Goal: Information Seeking & Learning: Learn about a topic

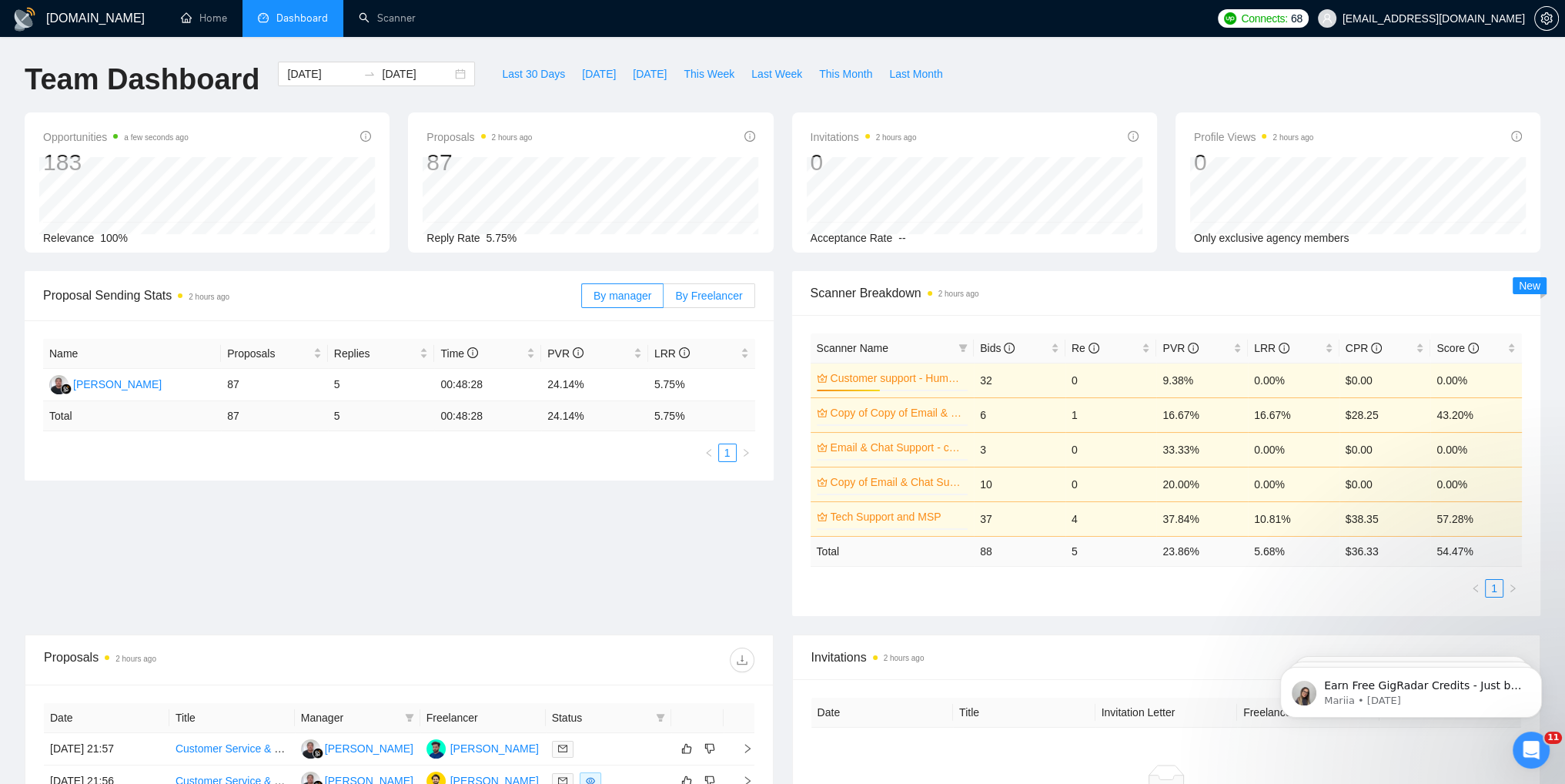
click at [709, 296] on span "By Freelancer" at bounding box center [708, 296] width 67 height 12
click at [663, 300] on input "By Freelancer" at bounding box center [663, 300] width 0 height 0
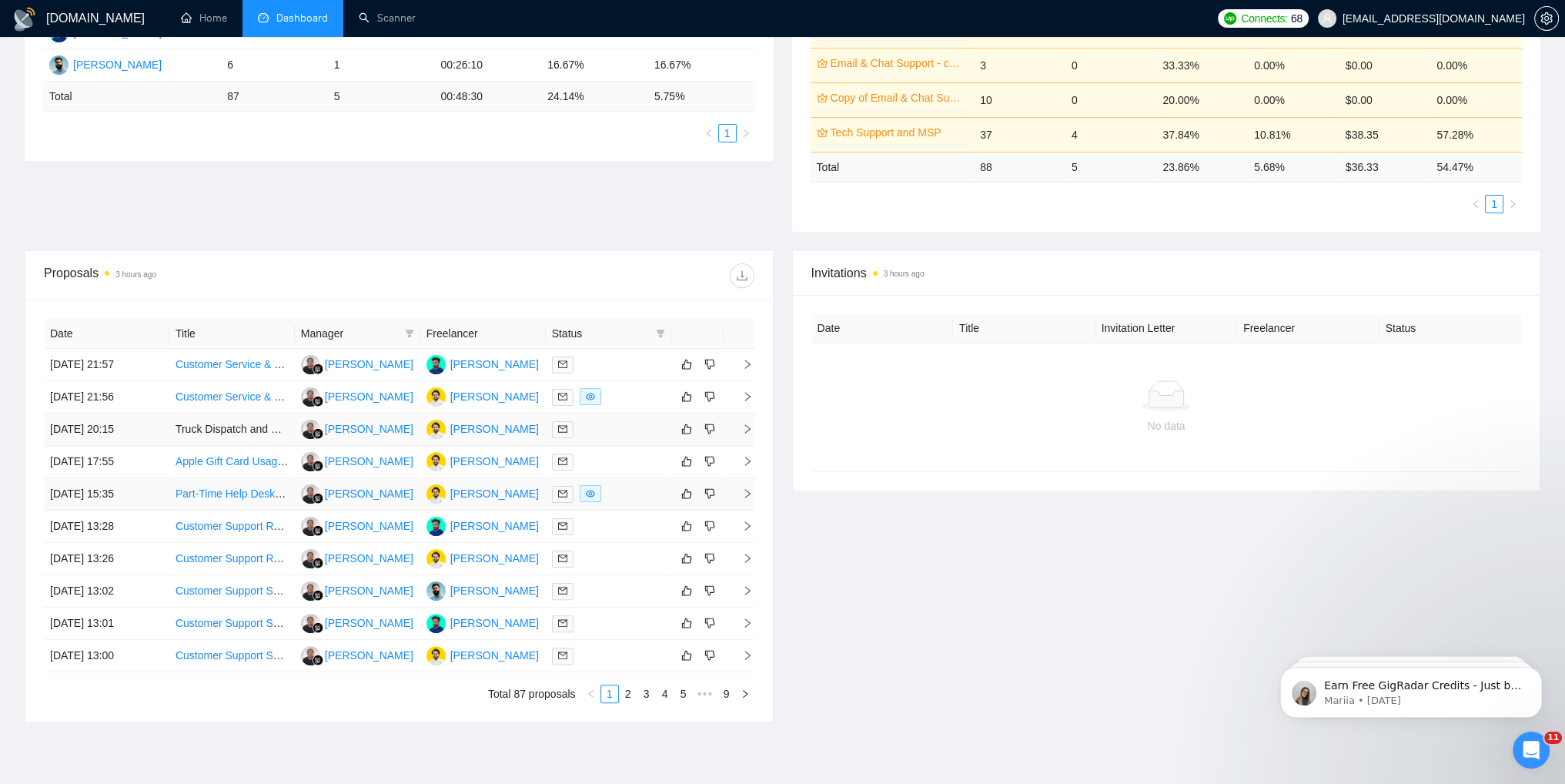
scroll to position [385, 0]
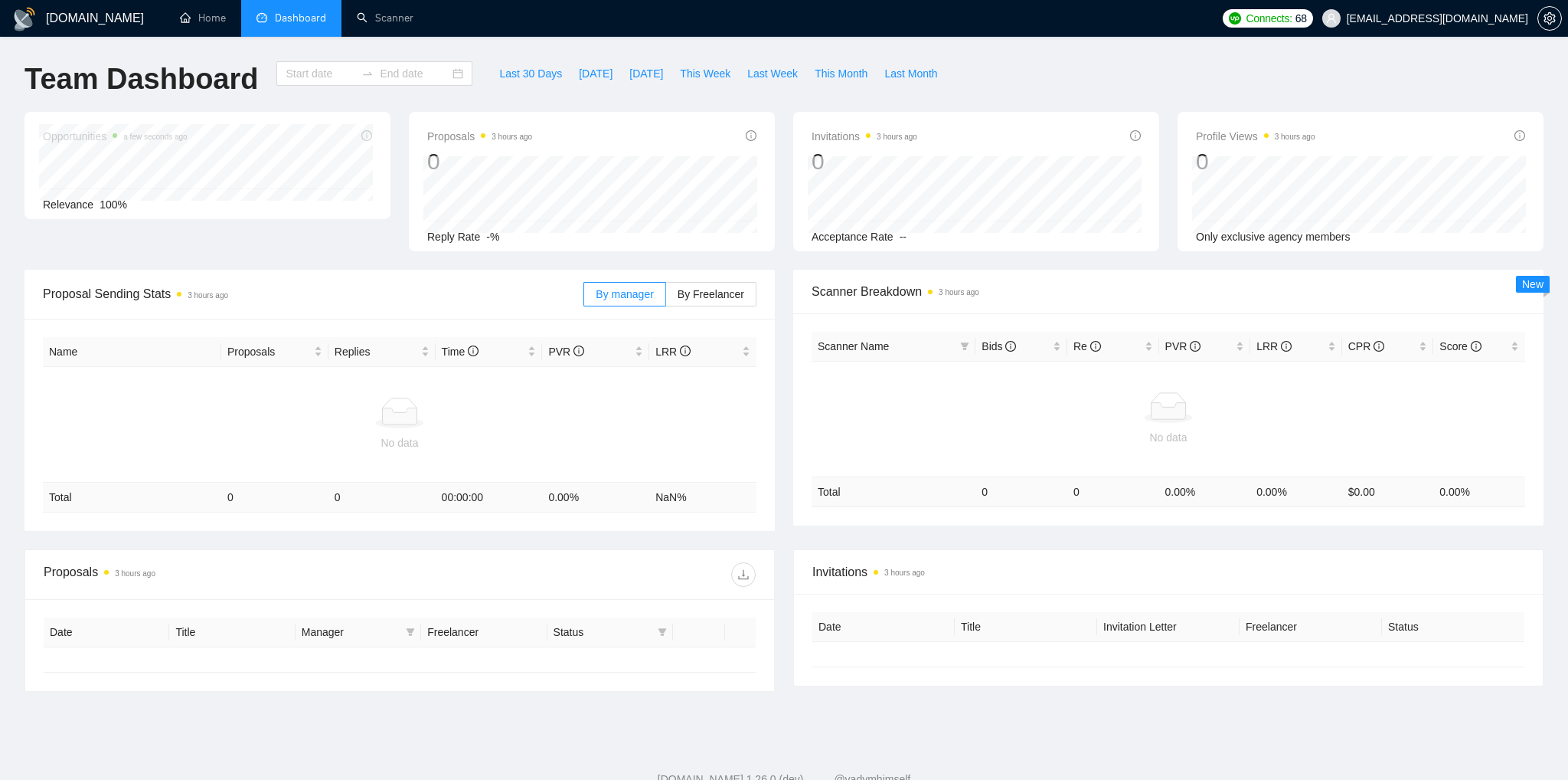
type input "[DATE]"
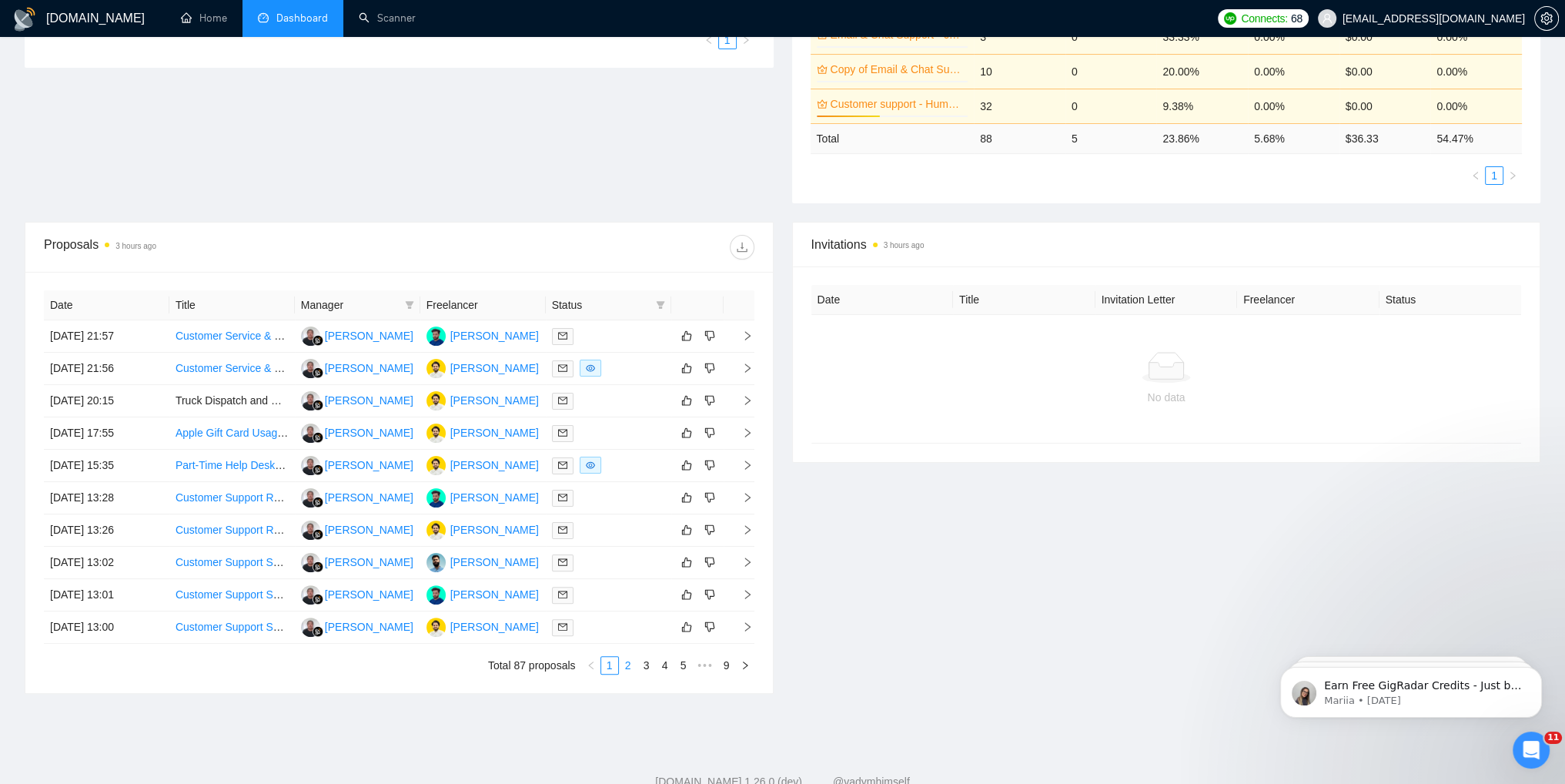
click at [626, 669] on link "2" at bounding box center [628, 665] width 17 height 17
click at [613, 671] on link "1" at bounding box center [610, 665] width 17 height 17
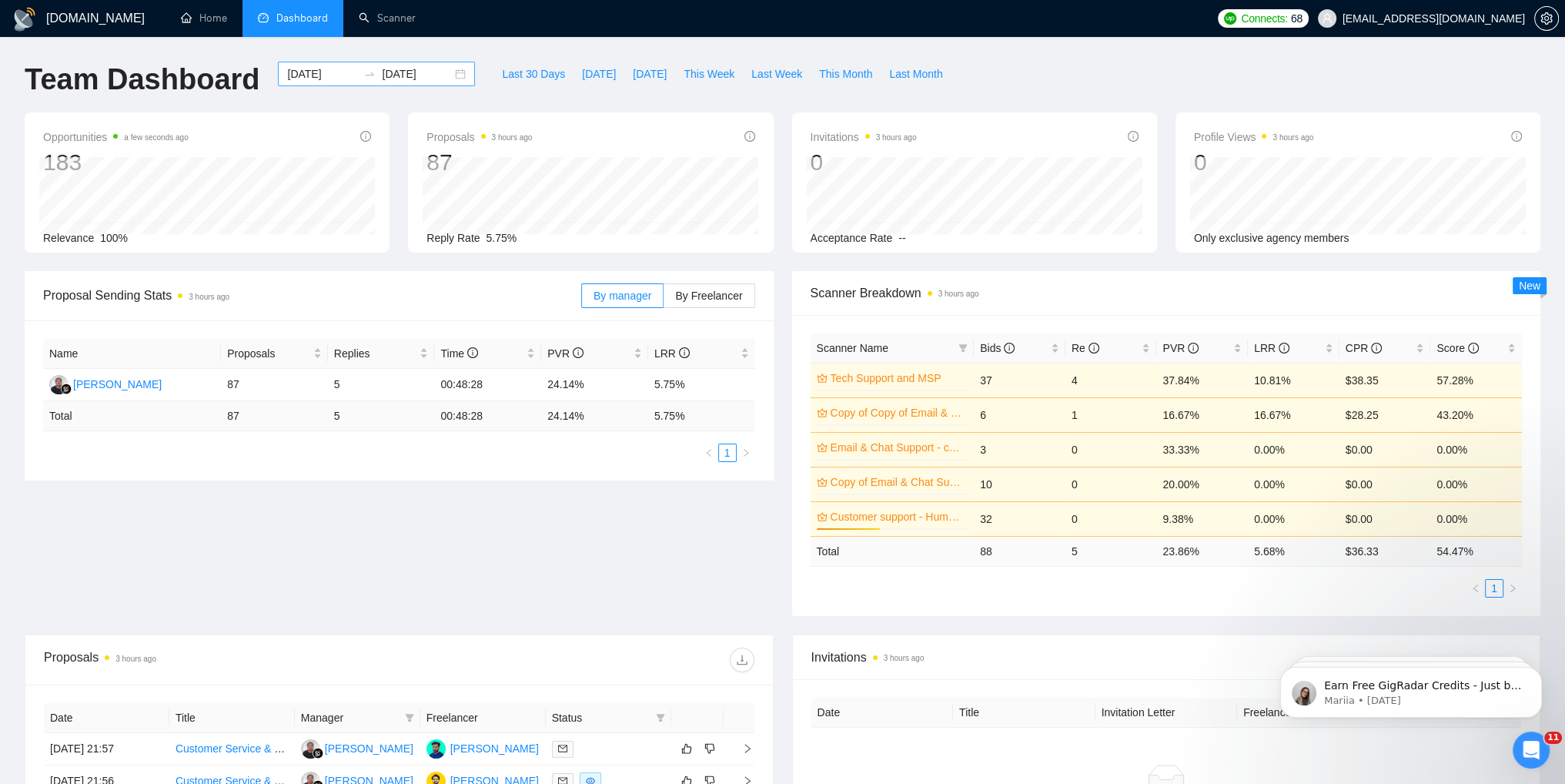
click at [395, 77] on input "[DATE]" at bounding box center [416, 74] width 70 height 17
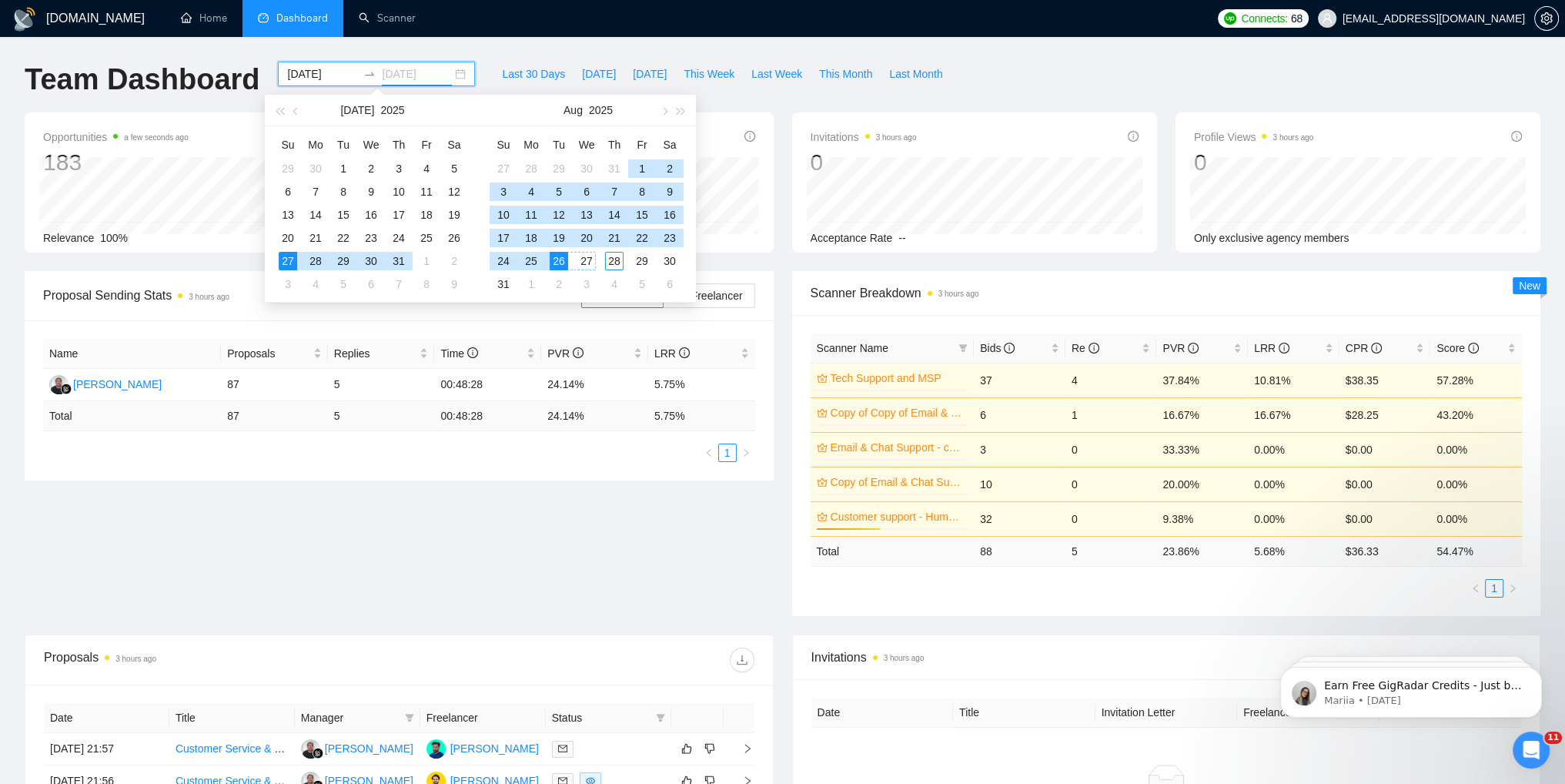
type input "[DATE]"
click at [553, 262] on div "26" at bounding box center [559, 261] width 19 height 19
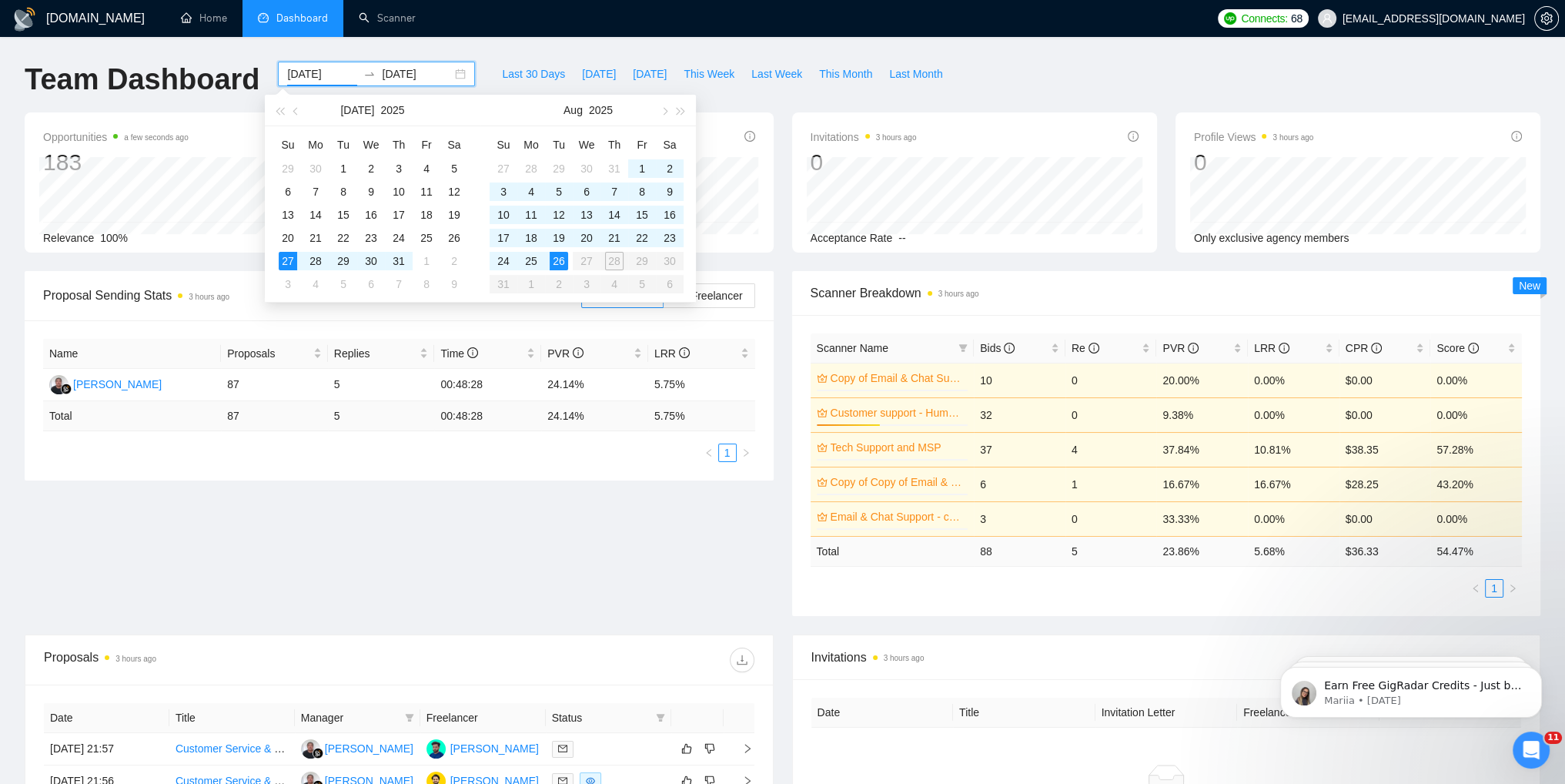
click at [611, 260] on table "Su Mo Tu We Th Fr Sa 27 28 29 30 31 1 2 3 4 5 6 7 8 9 10 11 12 13 14 15 16 17 1…" at bounding box center [587, 214] width 194 height 163
click at [561, 256] on div "26" at bounding box center [559, 261] width 19 height 19
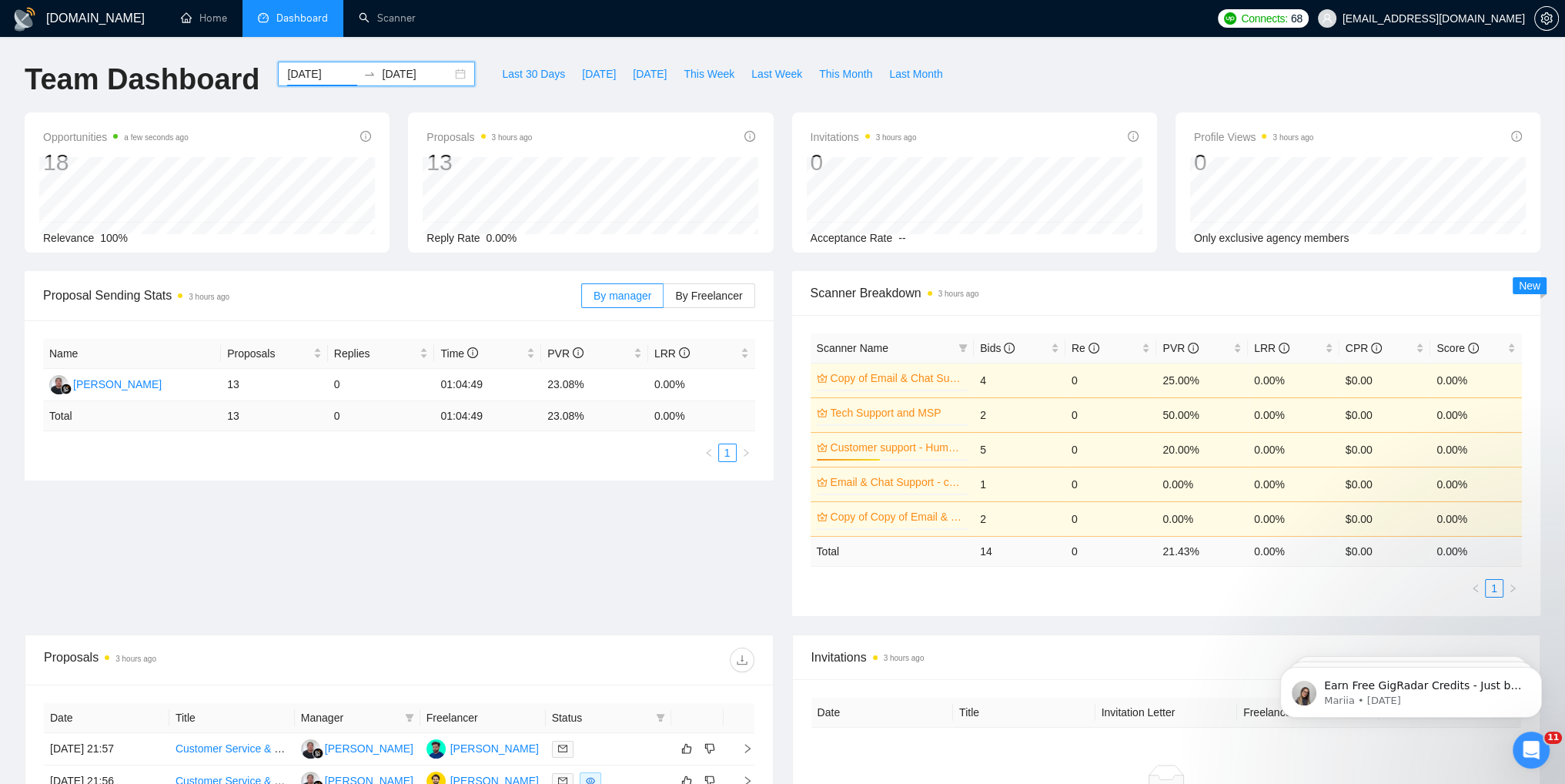
click at [448, 74] on div "2025-08-26 2025-08-26" at bounding box center [376, 74] width 197 height 25
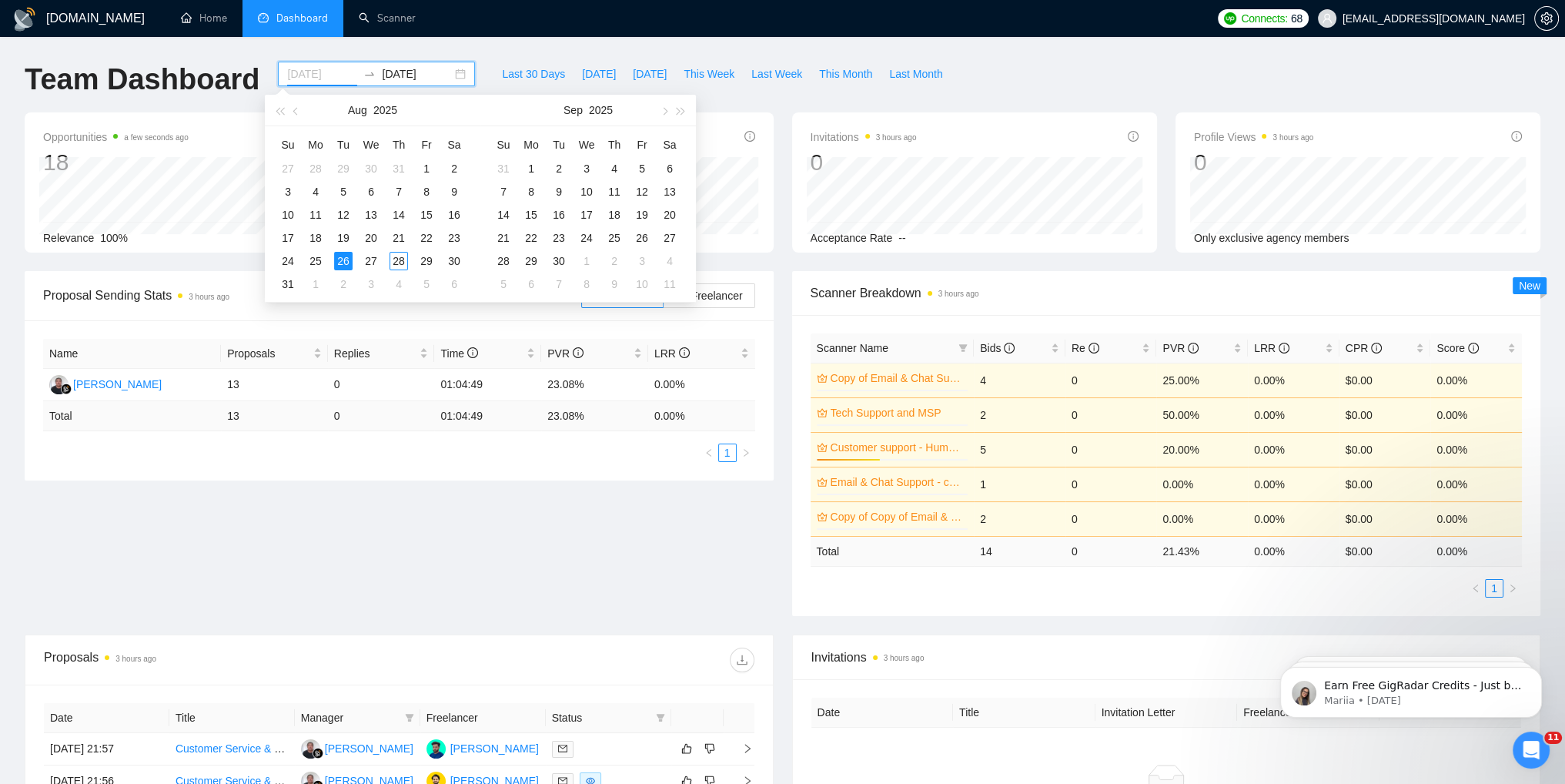
type input "[DATE]"
click at [345, 262] on div "26" at bounding box center [344, 261] width 19 height 19
type input "2025-08-28"
click at [395, 261] on div "28" at bounding box center [399, 261] width 19 height 19
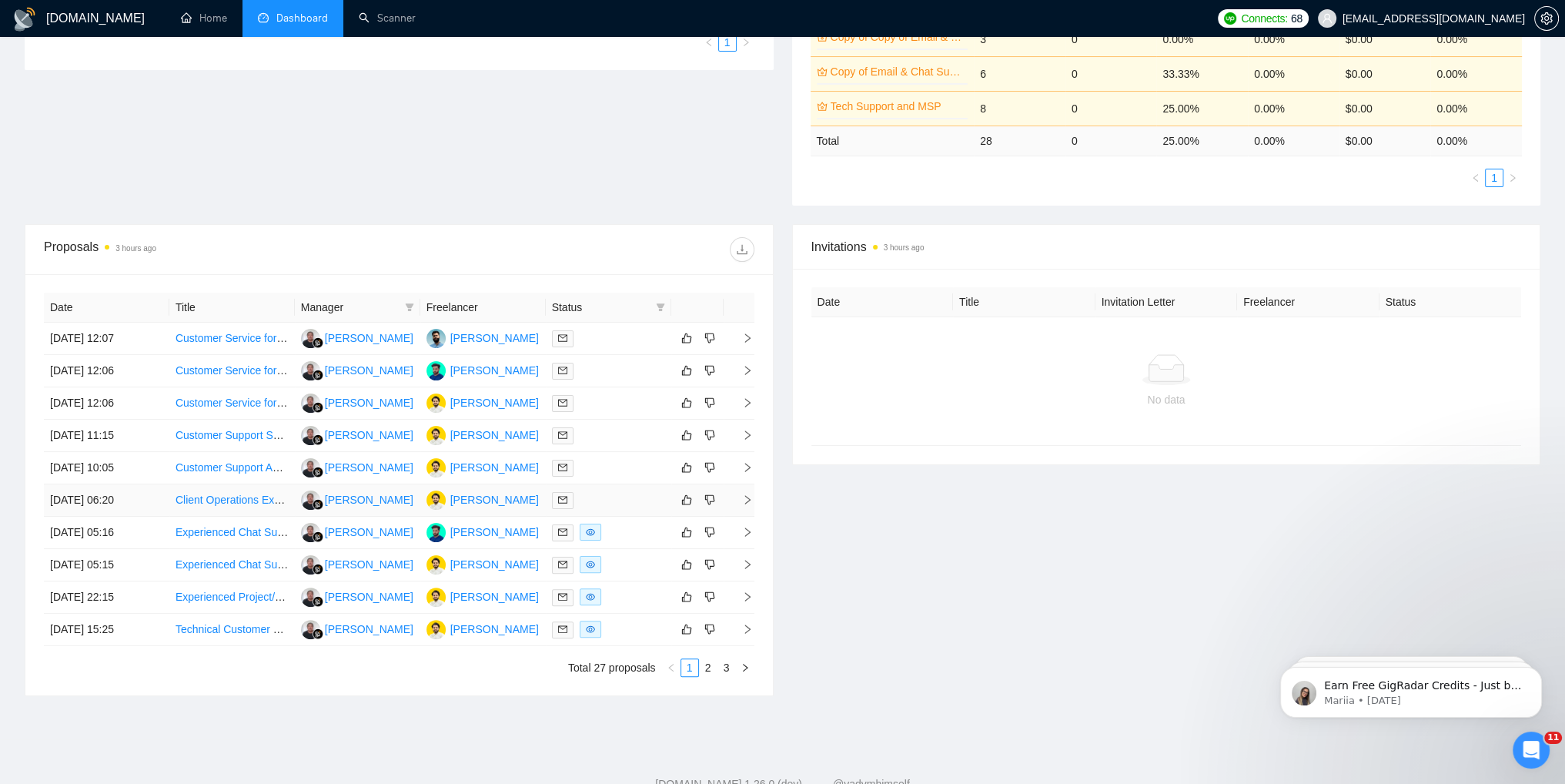
scroll to position [462, 0]
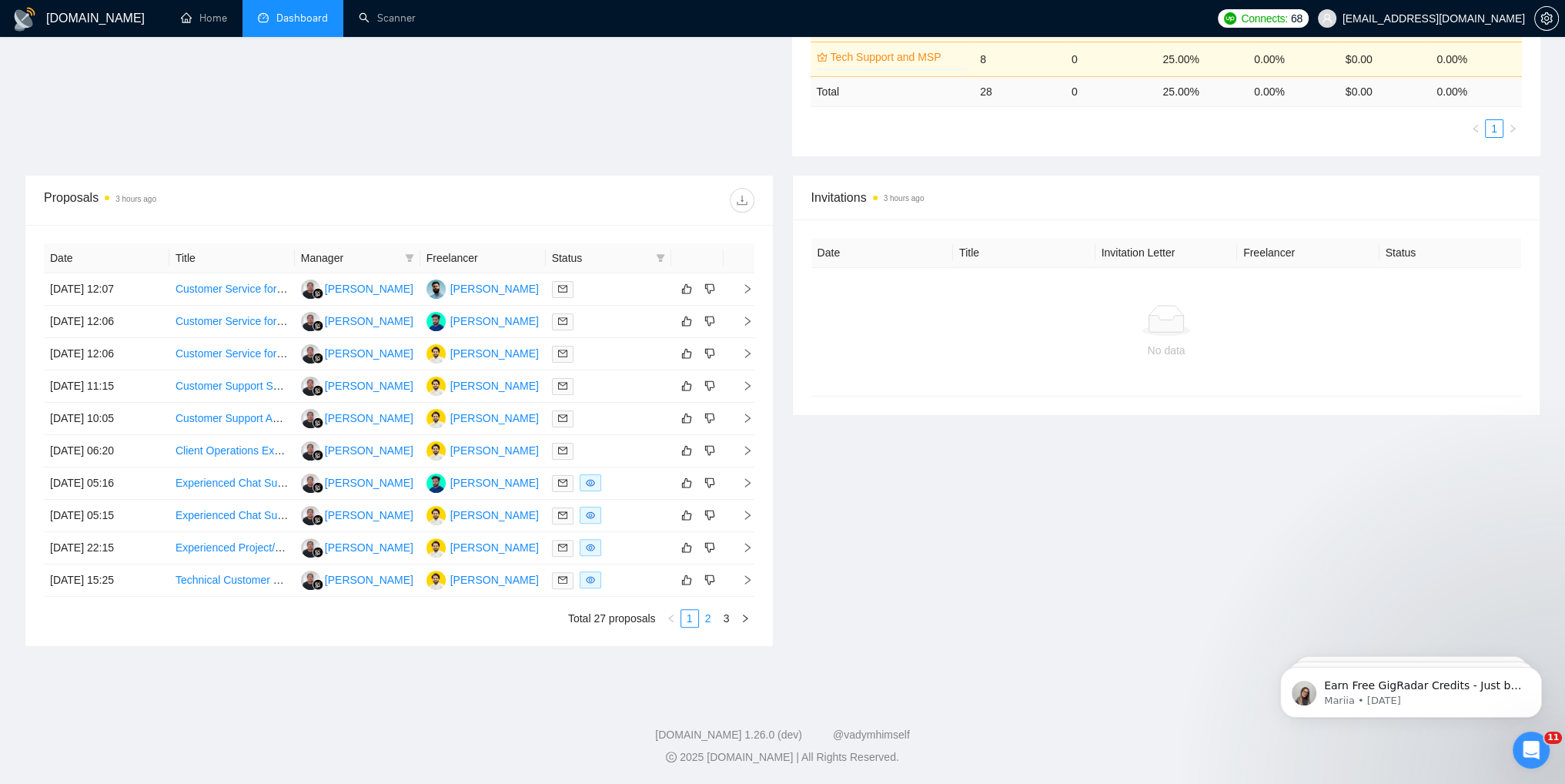
click at [707, 618] on link "2" at bounding box center [708, 618] width 17 height 17
click at [721, 618] on link "3" at bounding box center [727, 618] width 17 height 17
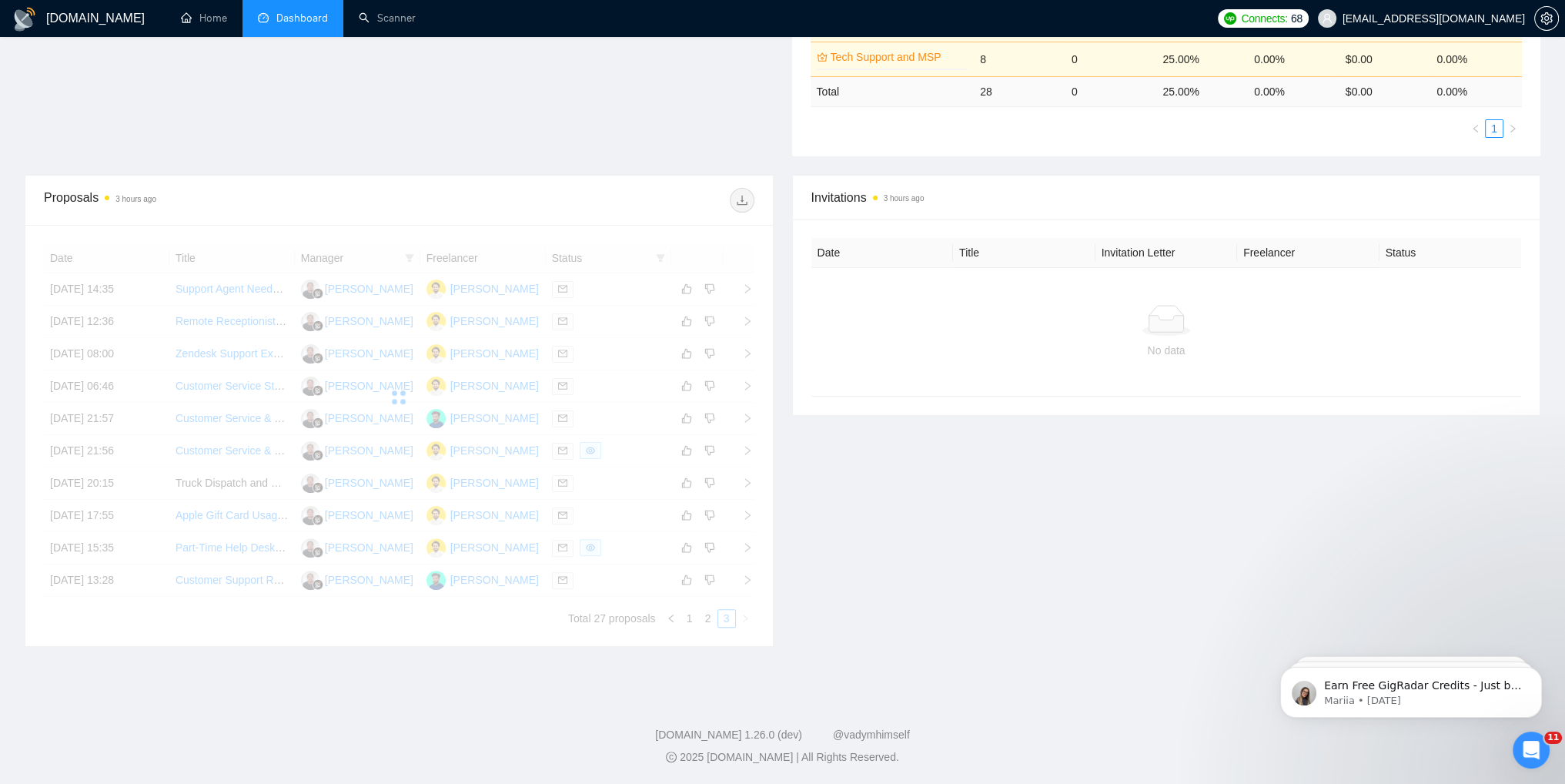
scroll to position [363, 0]
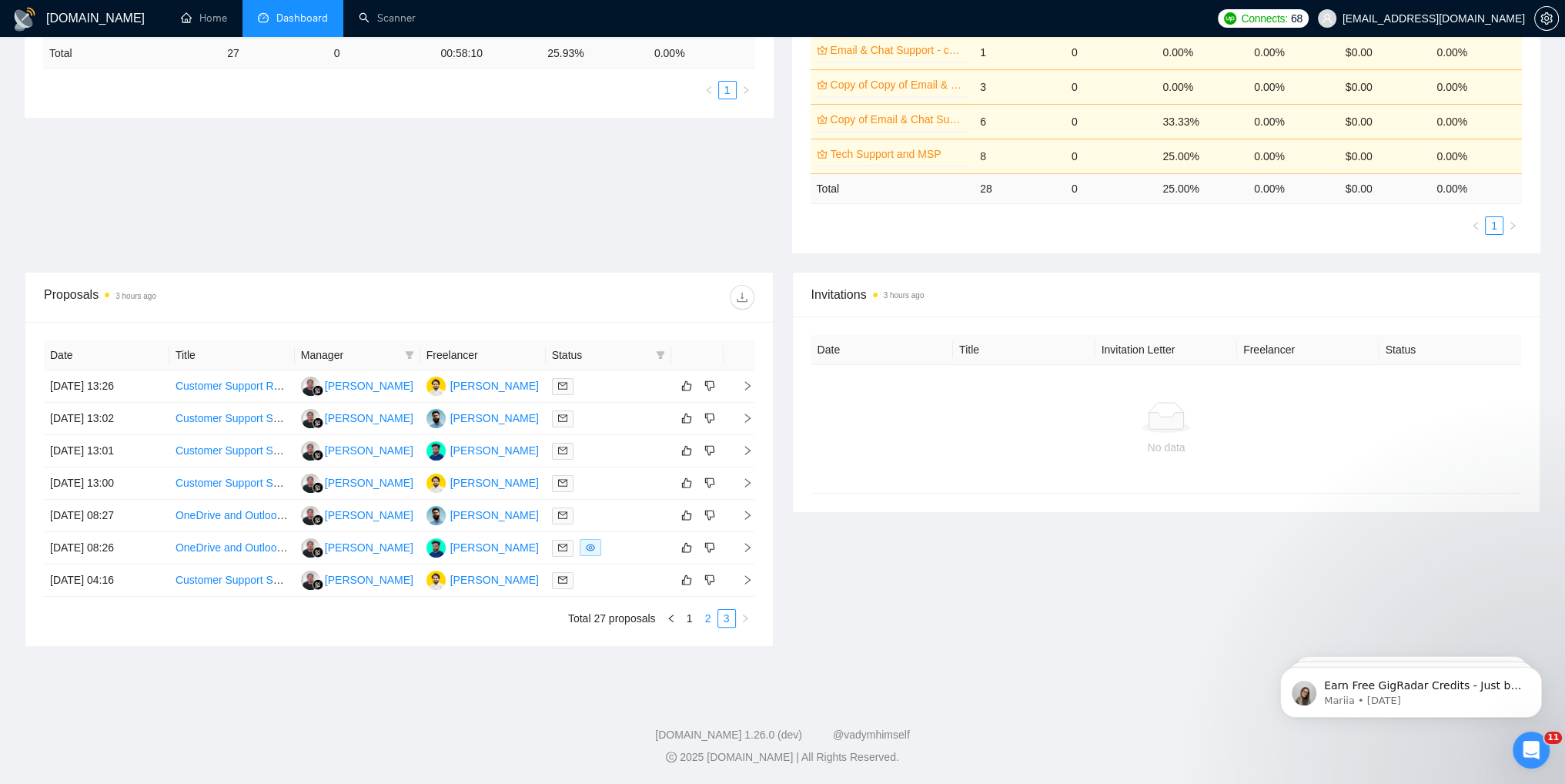
click at [704, 619] on link "2" at bounding box center [708, 618] width 17 height 17
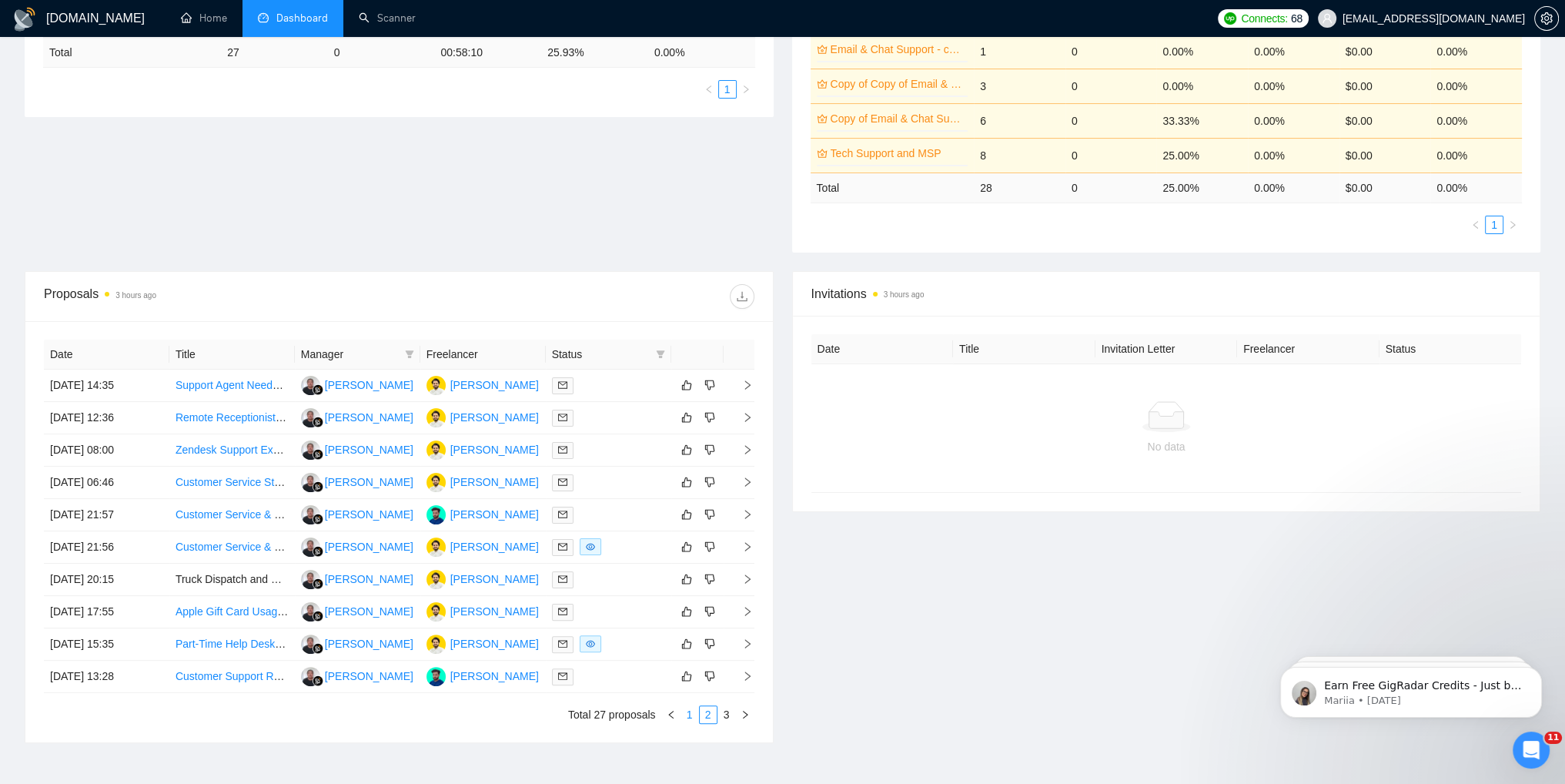
click at [690, 717] on link "1" at bounding box center [690, 714] width 17 height 17
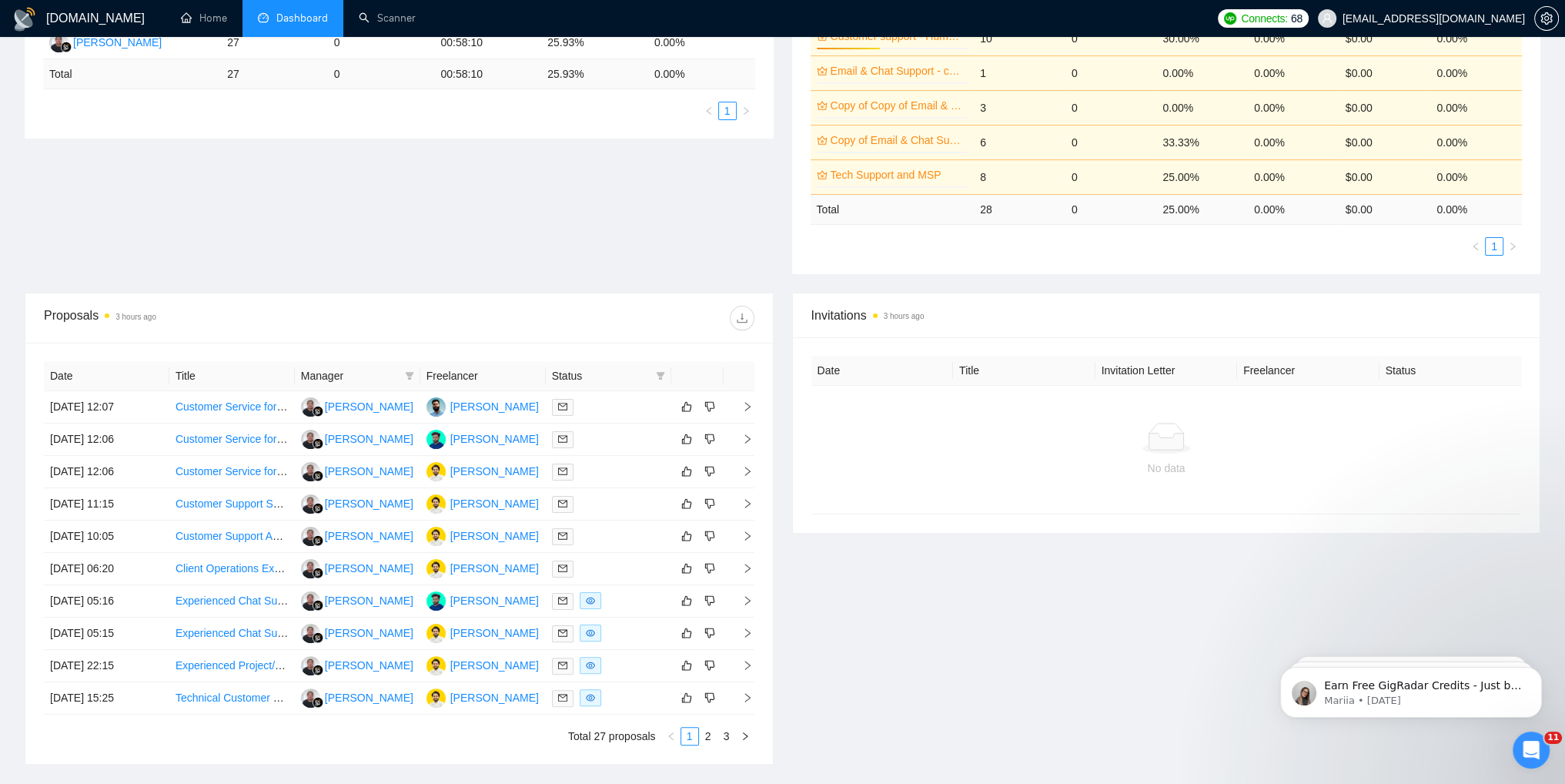
scroll to position [0, 0]
